Goal: Information Seeking & Learning: Learn about a topic

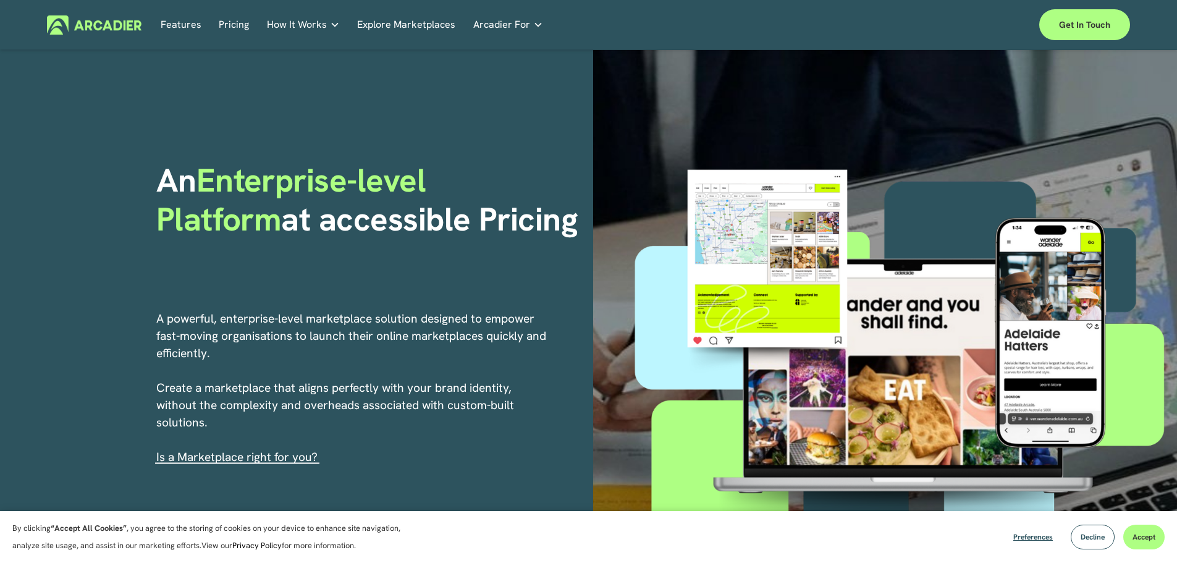
click at [233, 22] on link "Pricing" at bounding box center [234, 24] width 30 height 19
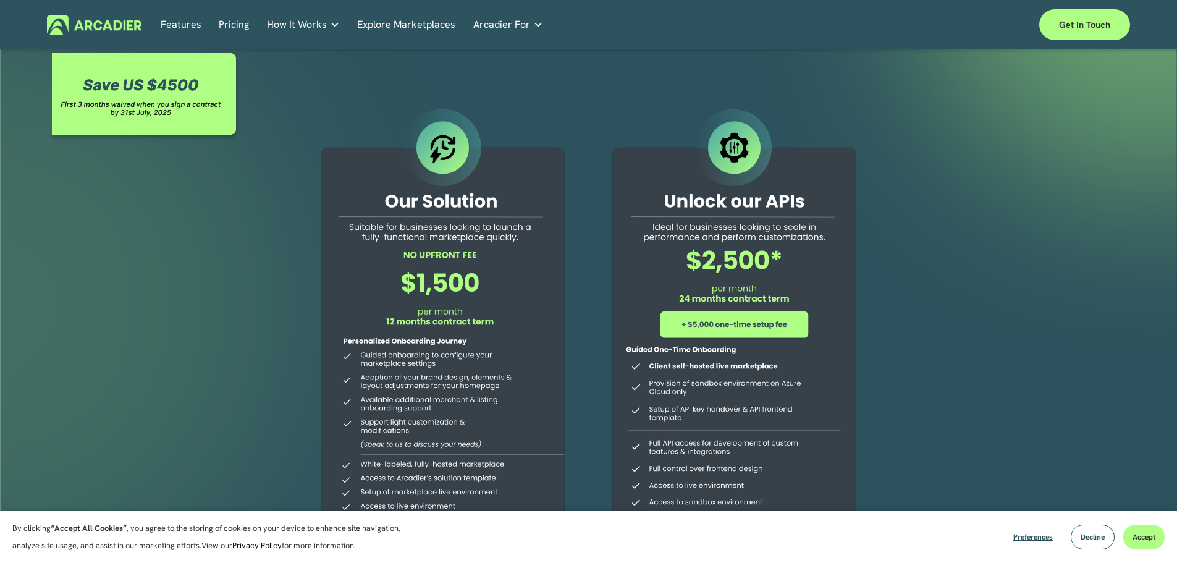
click at [403, 23] on link "Explore Marketplaces" at bounding box center [406, 24] width 98 height 19
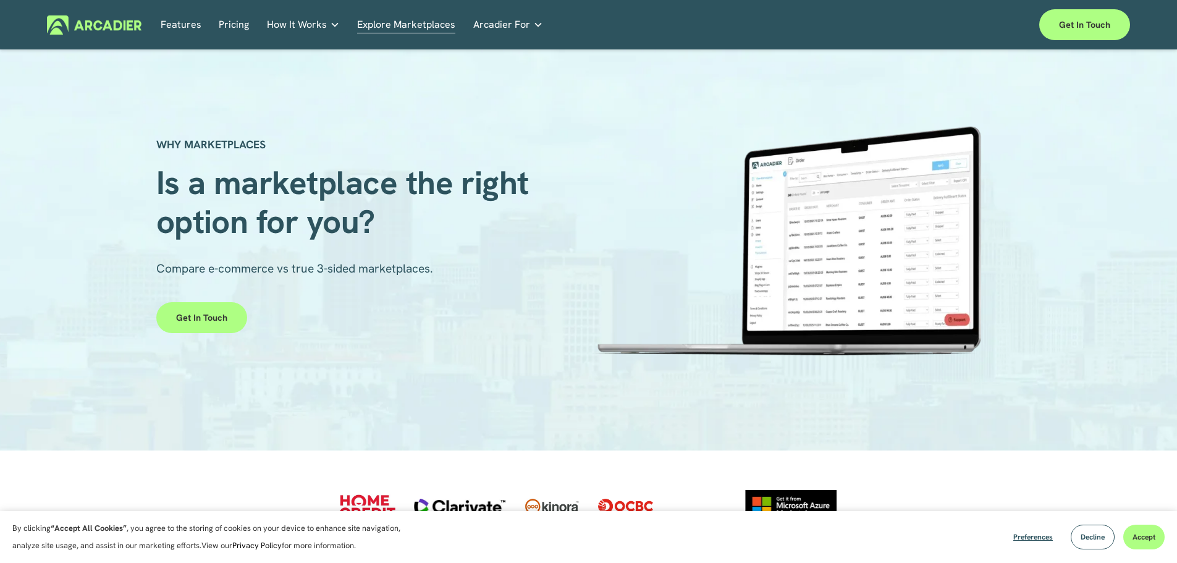
drag, startPoint x: 49, startPoint y: 327, endPoint x: 43, endPoint y: 136, distance: 190.9
